Goal: Task Accomplishment & Management: Use online tool/utility

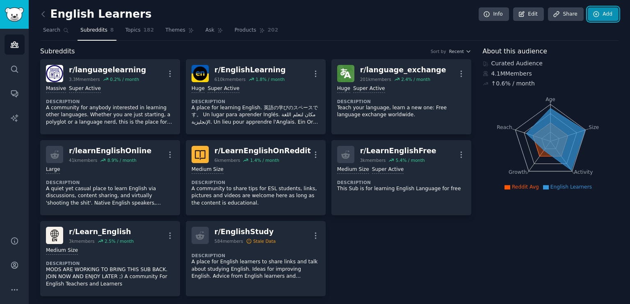
click at [605, 15] on link "Add" at bounding box center [603, 14] width 31 height 14
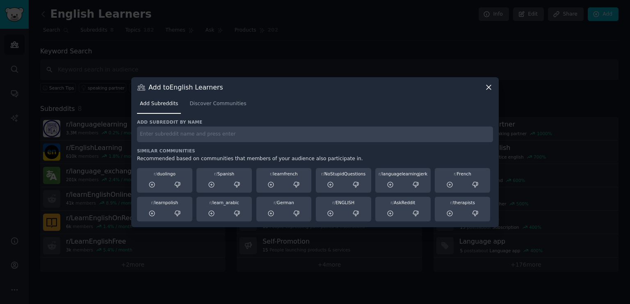
click at [169, 139] on input "text" at bounding box center [315, 134] width 356 height 16
paste input "SideProject"
type input "SideProject"
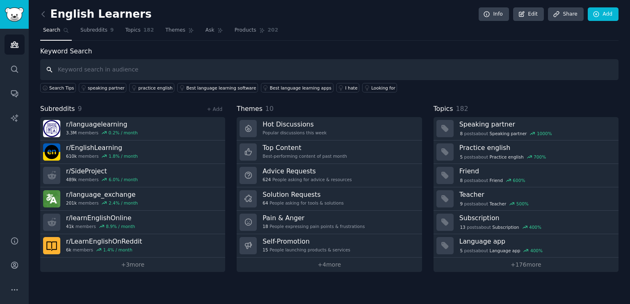
paste input "SideProject"
type input "SideProject"
click at [92, 44] on div "English Learners Info Edit Share Add Search Subreddits 9 Topics 182 Themes Ask …" at bounding box center [329, 141] width 578 height 260
click at [89, 34] on link "Subreddits 9" at bounding box center [97, 32] width 39 height 17
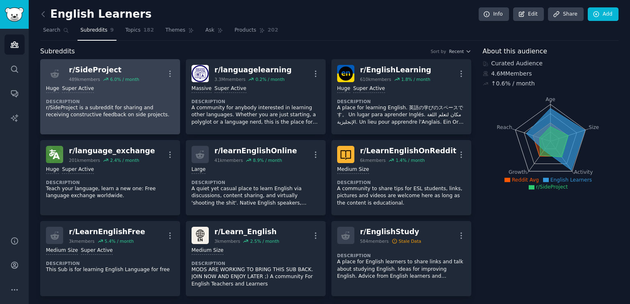
click at [94, 66] on div "r/ SideProject" at bounding box center [104, 70] width 70 height 10
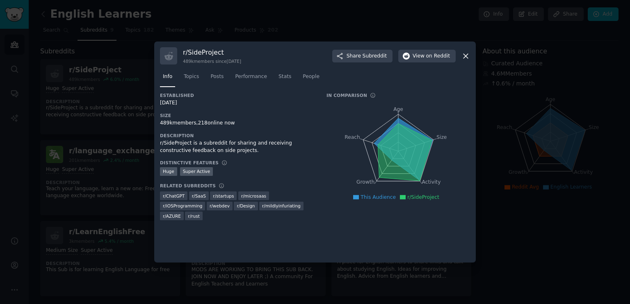
click at [389, 167] on icon at bounding box center [405, 151] width 54 height 57
click at [190, 78] on span "Topics" at bounding box center [191, 76] width 15 height 7
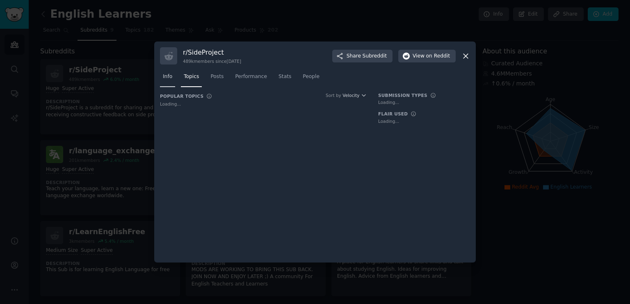
click at [160, 74] on link "Info" at bounding box center [167, 78] width 15 height 17
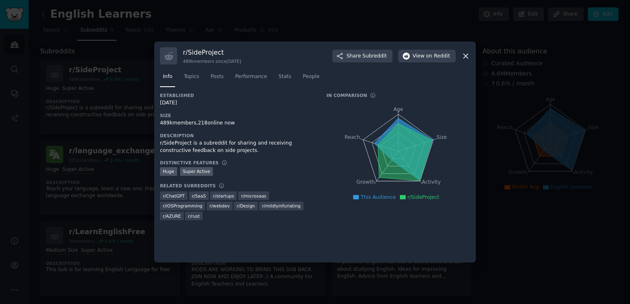
click at [467, 56] on icon at bounding box center [465, 56] width 9 height 9
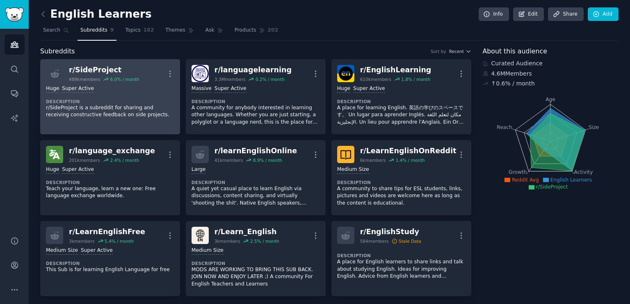
click at [72, 122] on link "r/ SideProject 489k members 6.0 % / month More Huge Super Active Description r/…" at bounding box center [110, 96] width 140 height 75
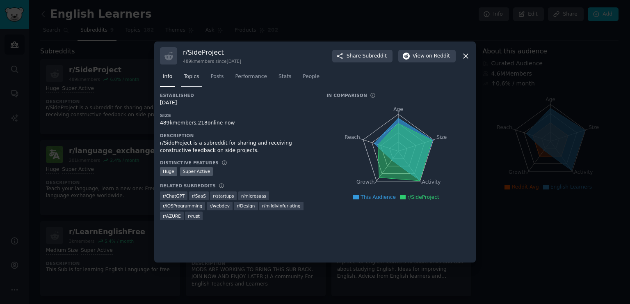
click at [192, 81] on link "Topics" at bounding box center [191, 78] width 21 height 17
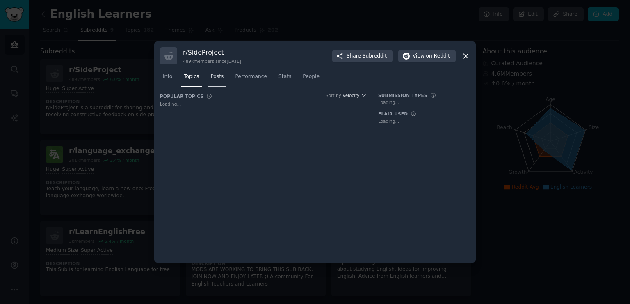
click at [218, 82] on link "Posts" at bounding box center [217, 78] width 19 height 17
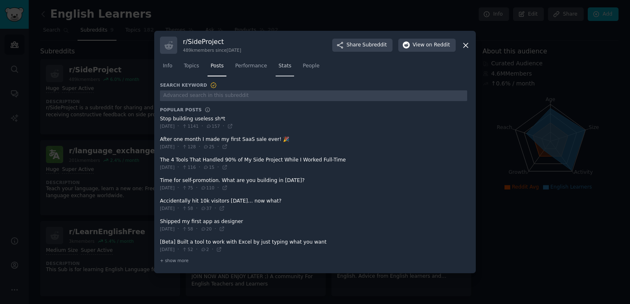
click at [284, 67] on link "Stats" at bounding box center [285, 67] width 18 height 17
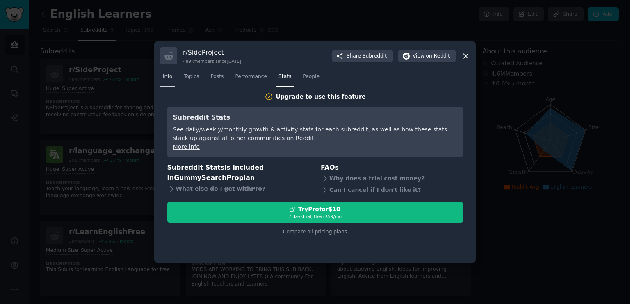
click at [162, 77] on link "Info" at bounding box center [167, 78] width 15 height 17
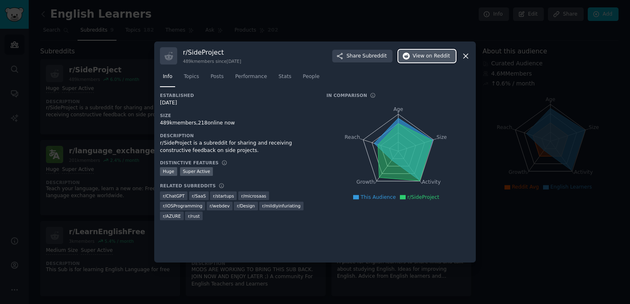
click at [433, 58] on span "on Reddit" at bounding box center [438, 56] width 24 height 7
click at [469, 56] on icon at bounding box center [465, 56] width 9 height 9
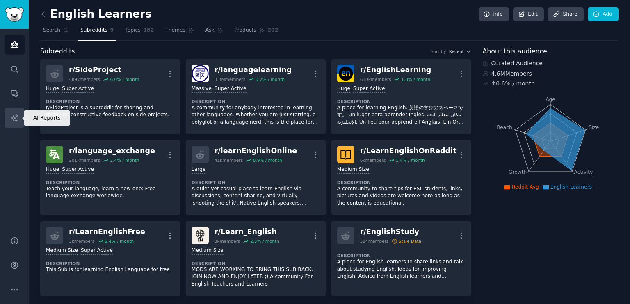
click at [17, 117] on icon "Sidebar" at bounding box center [14, 118] width 9 height 9
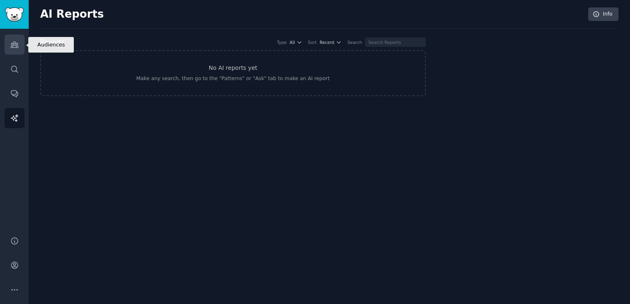
click at [19, 38] on link "Audiences" at bounding box center [15, 44] width 20 height 20
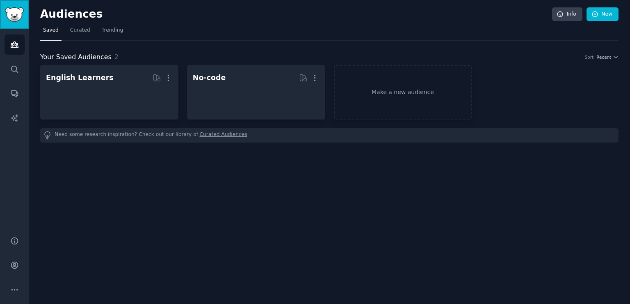
click at [5, 2] on link "Sidebar" at bounding box center [14, 14] width 29 height 29
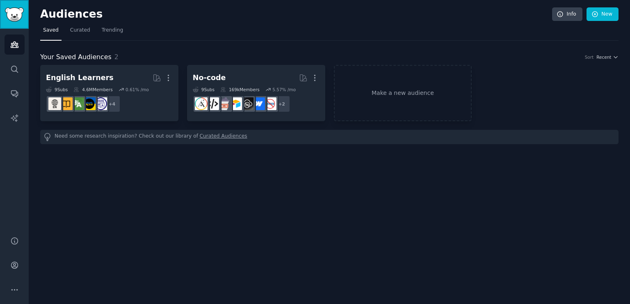
click at [5, 13] on img "Sidebar" at bounding box center [14, 14] width 19 height 14
click at [601, 7] on link "New" at bounding box center [603, 14] width 32 height 14
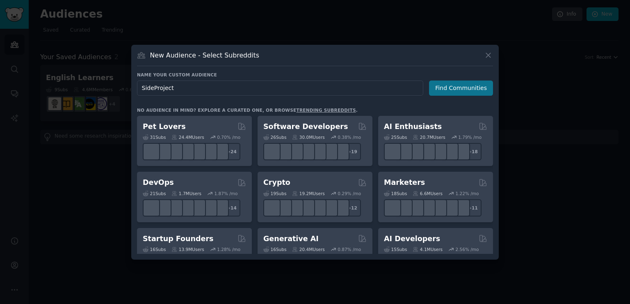
type input "SideProject"
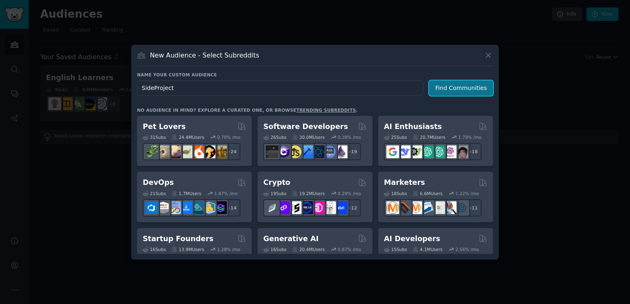
click at [468, 86] on button "Find Communities" at bounding box center [461, 87] width 64 height 15
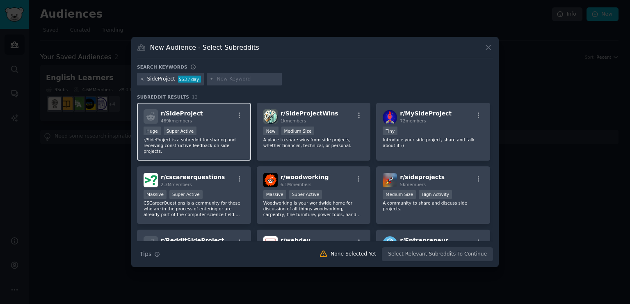
click at [194, 119] on div "489k members" at bounding box center [182, 121] width 42 height 6
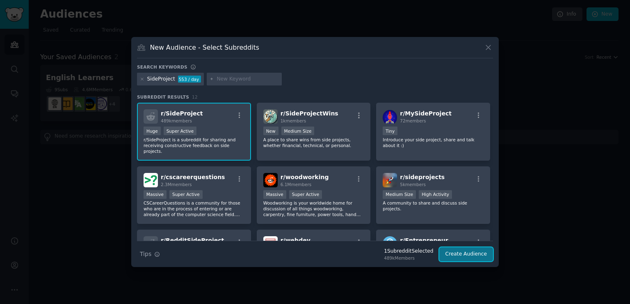
click at [464, 254] on button "Create Audience" at bounding box center [466, 254] width 54 height 14
